Goal: Task Accomplishment & Management: Use online tool/utility

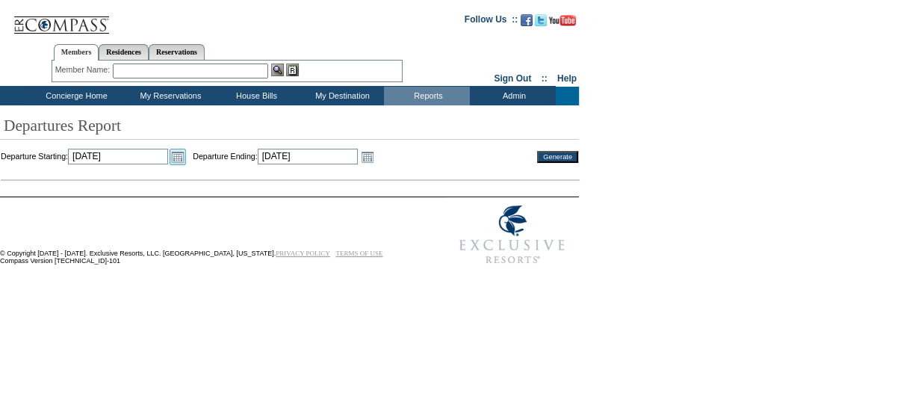
click at [186, 158] on link "Open the calendar popup." at bounding box center [178, 157] width 16 height 16
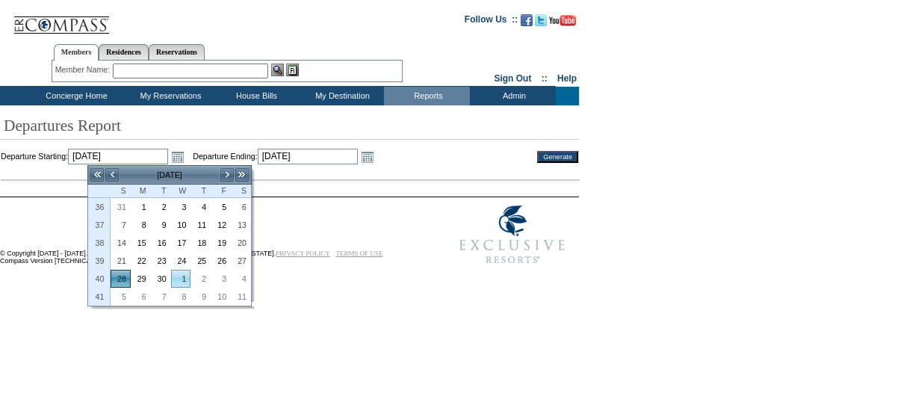
click at [185, 281] on link "1" at bounding box center [181, 278] width 19 height 16
type input "[DATE]"
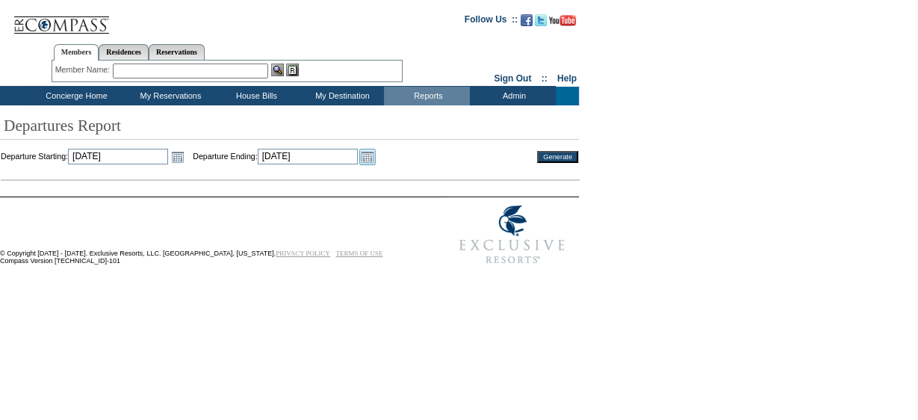
click at [376, 161] on link "Open the calendar popup." at bounding box center [367, 157] width 16 height 16
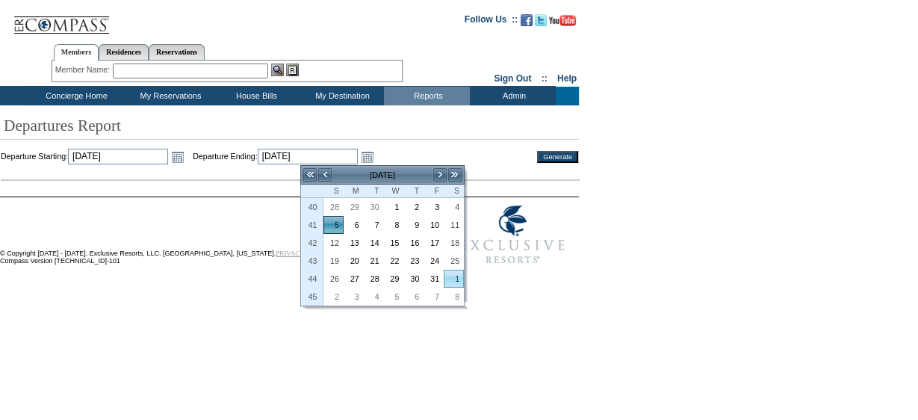
click at [460, 277] on link "1" at bounding box center [454, 278] width 19 height 16
type input "2025-11-01"
type input "11/1/2025"
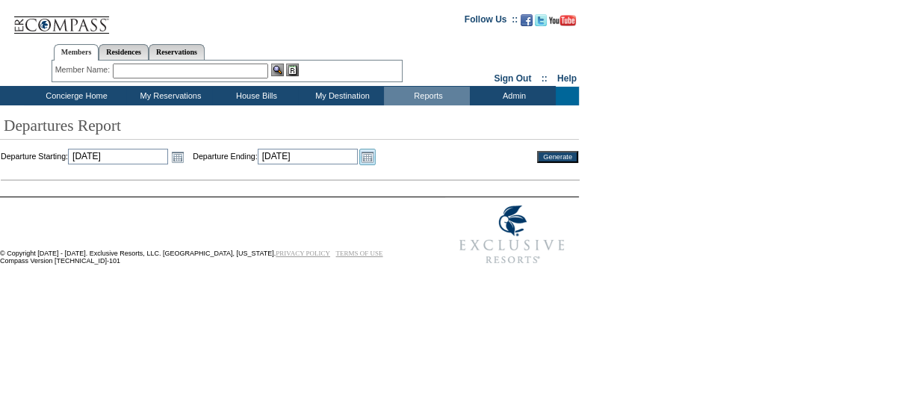
click at [376, 161] on link "Open the calendar popup." at bounding box center [367, 157] width 16 height 16
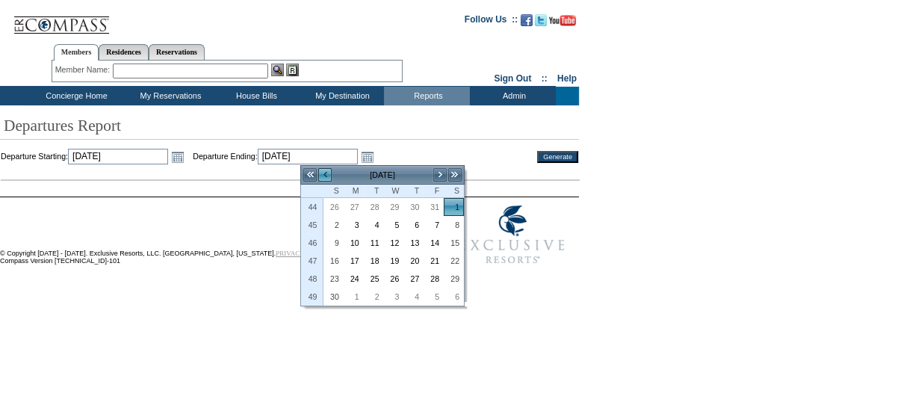
click at [324, 176] on link "<" at bounding box center [325, 174] width 15 height 15
click at [454, 276] on link "1" at bounding box center [454, 278] width 19 height 16
click at [400, 206] on link "1" at bounding box center [394, 207] width 19 height 16
type input "[DATE]"
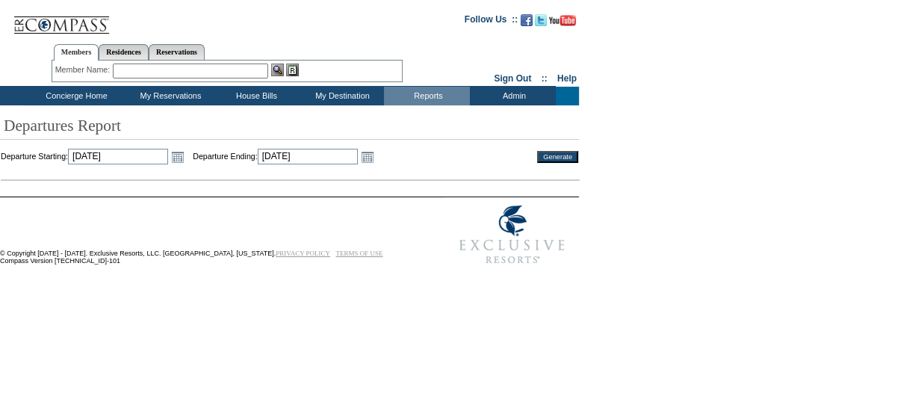
click at [548, 155] on input "Generate" at bounding box center [557, 157] width 41 height 12
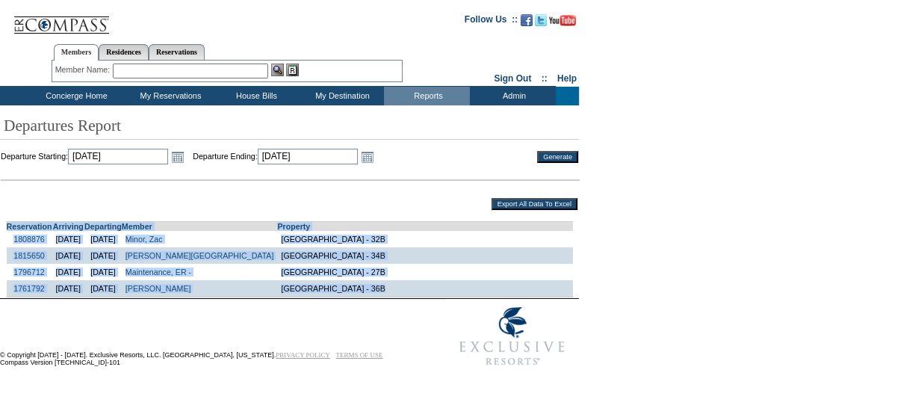
drag, startPoint x: 0, startPoint y: 224, endPoint x: 365, endPoint y: 296, distance: 371.6
click at [365, 296] on table "Reservation Arriving Departing Member Property 1808876 [DATE] [DATE] Minor, Zac…" at bounding box center [289, 254] width 579 height 87
copy td "Reservation Arriving Departing Member Property 1808876 9/28/2025 10/1/2025 Mino…"
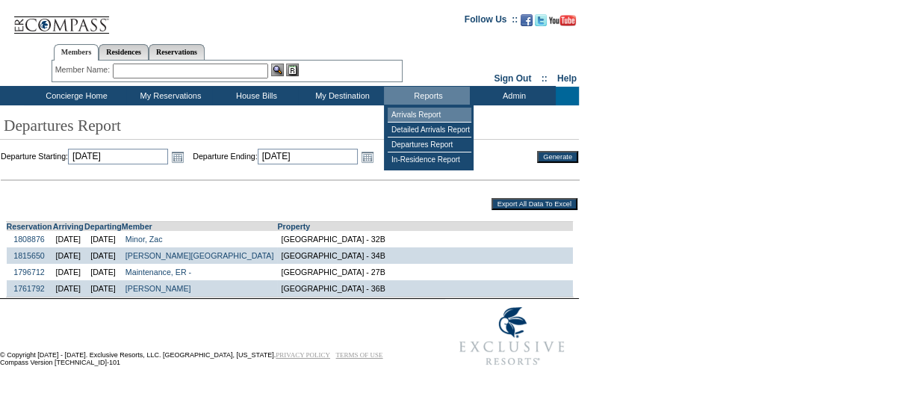
click at [430, 109] on td "Arrivals Report" at bounding box center [430, 115] width 84 height 15
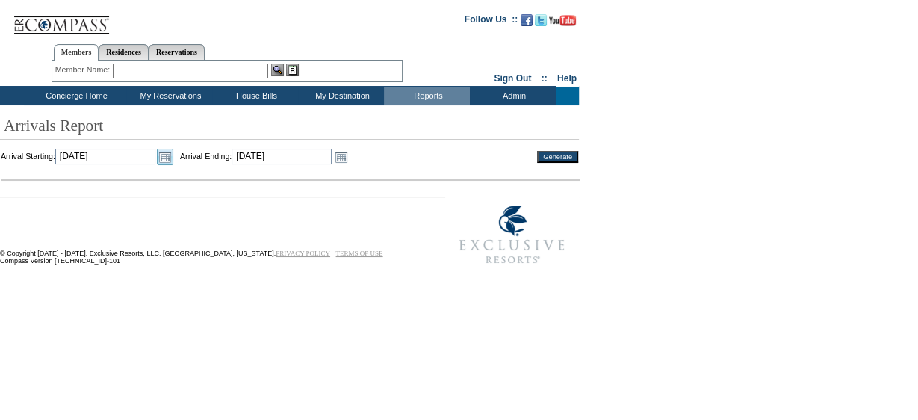
click at [173, 158] on link "Open the calendar popup." at bounding box center [165, 157] width 16 height 16
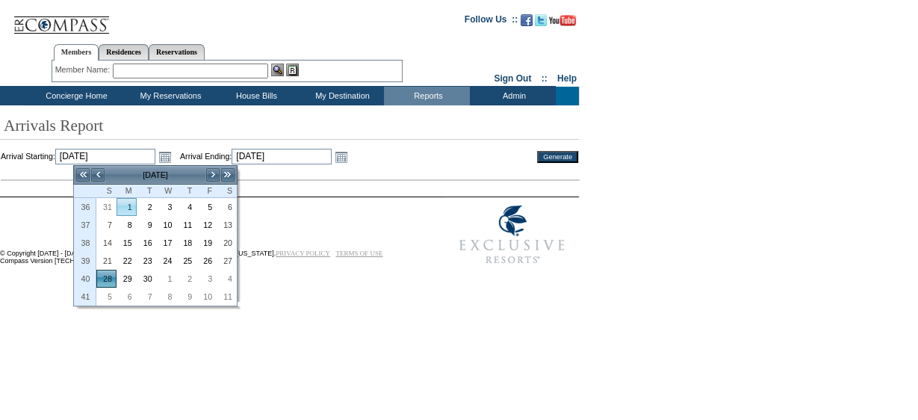
click at [134, 206] on link "1" at bounding box center [126, 207] width 19 height 16
type input "2025-09-01"
type input "9/1/2025"
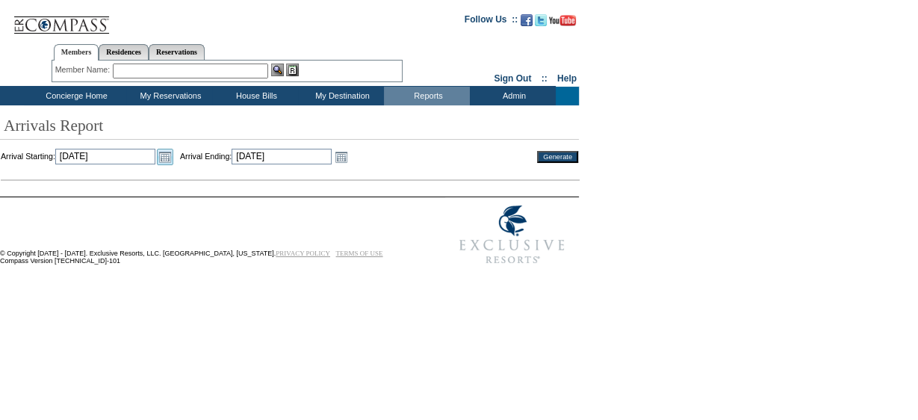
click at [173, 157] on link "Open the calendar popup." at bounding box center [165, 157] width 16 height 16
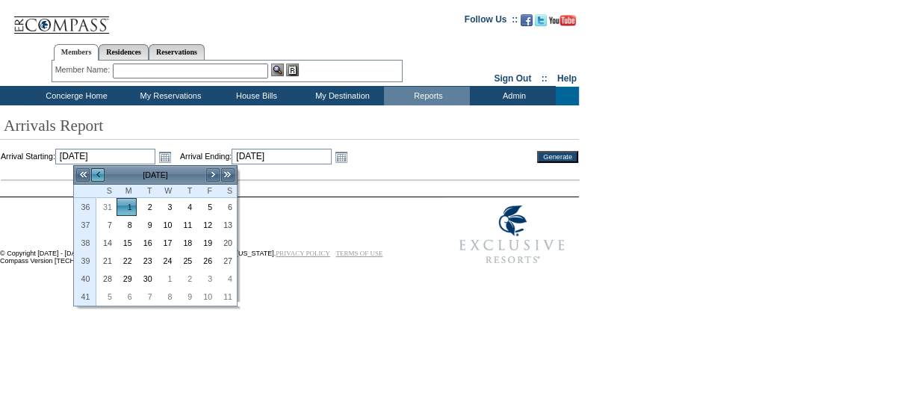
click at [99, 173] on link "<" at bounding box center [97, 174] width 15 height 15
click at [209, 175] on link ">" at bounding box center [212, 174] width 15 height 15
click at [172, 211] on link "1" at bounding box center [167, 207] width 19 height 16
type input "[DATE]"
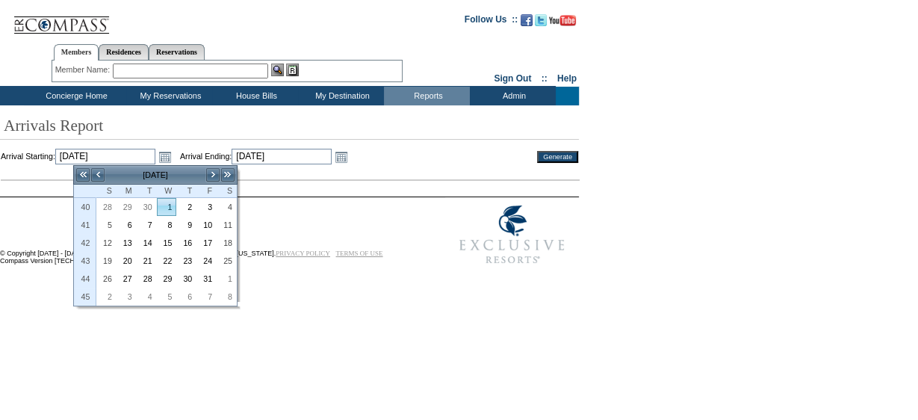
type input "[DATE]"
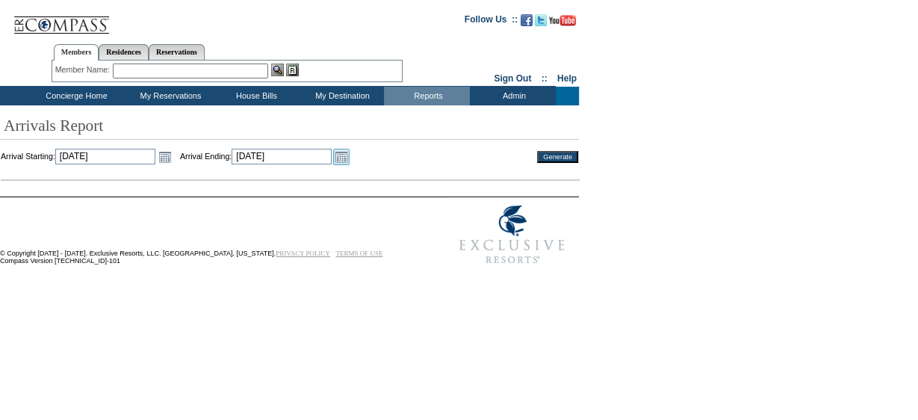
click at [350, 160] on link "Open the calendar popup." at bounding box center [341, 157] width 16 height 16
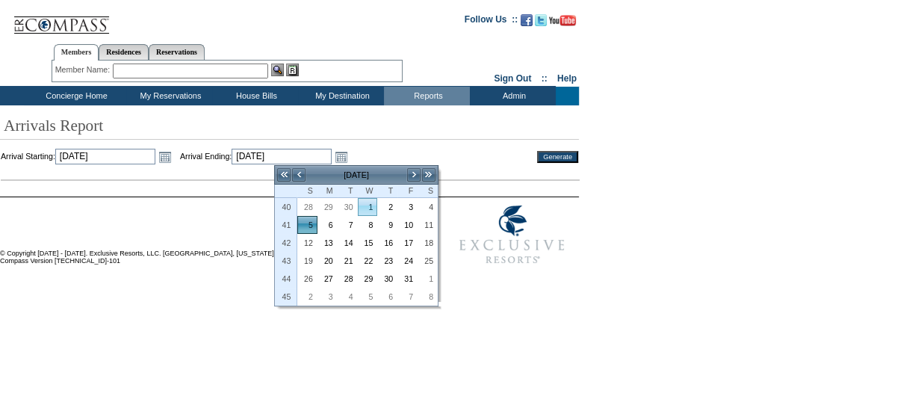
click at [368, 202] on link "1" at bounding box center [368, 207] width 19 height 16
type input "[DATE]"
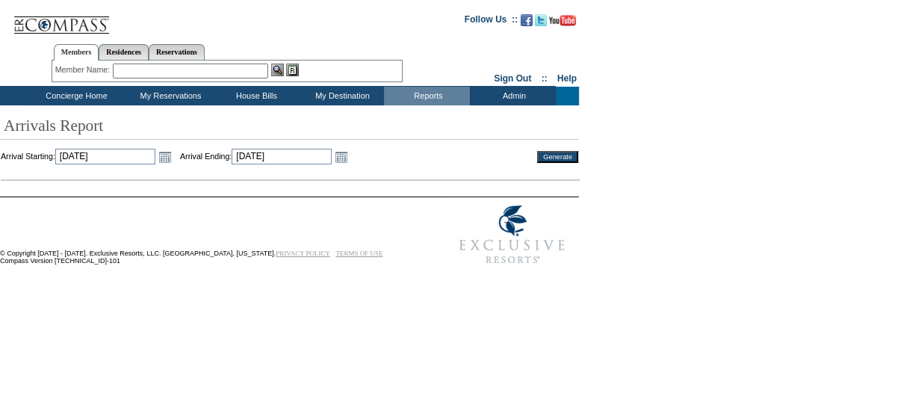
click at [554, 156] on input "Generate" at bounding box center [557, 157] width 41 height 12
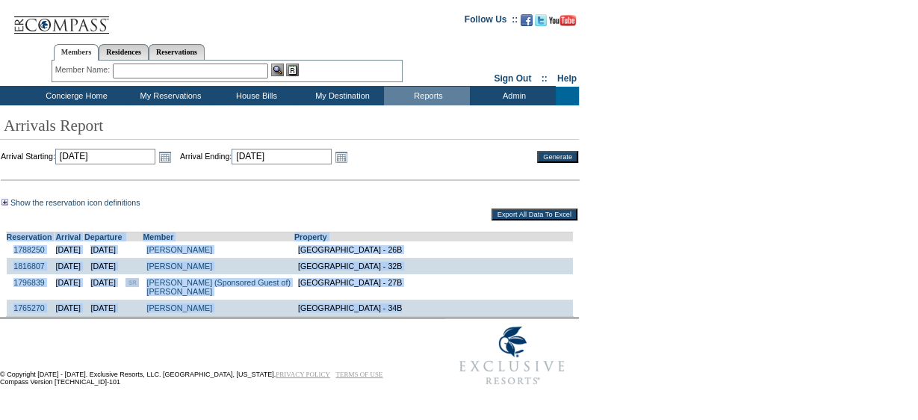
drag, startPoint x: 2, startPoint y: 236, endPoint x: 448, endPoint y: 312, distance: 452.5
click at [448, 312] on td "Reservation Arrival Departure Member Property 1788250 [DATE] [DATE] [PERSON_NAM…" at bounding box center [290, 270] width 578 height 94
copy td "Reservation Arrival Departure Member Property 1788250 [DATE] [DATE] [PERSON_NAM…"
